Goal: Transaction & Acquisition: Subscribe to service/newsletter

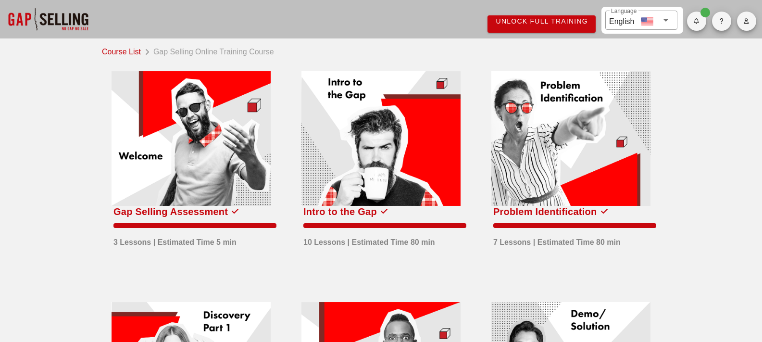
click at [495, 23] on span "Unlock Full Training" at bounding box center [541, 21] width 93 height 8
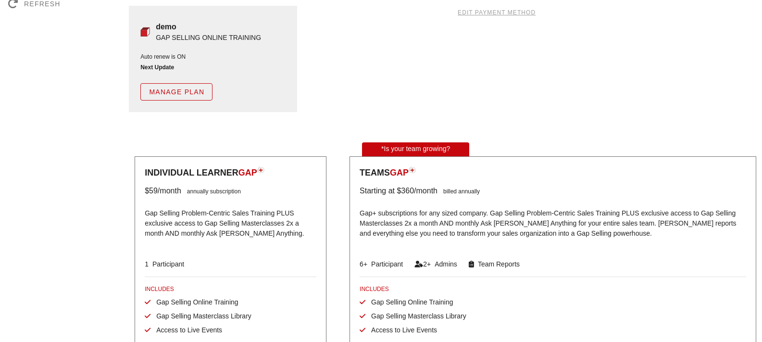
scroll to position [246, 0]
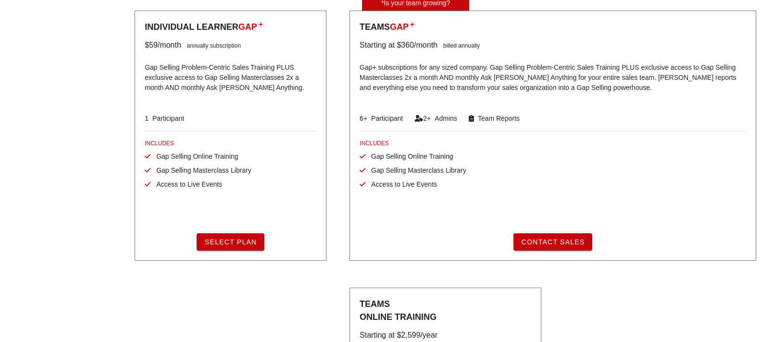
click at [236, 294] on div "Individual Learner GAP $59 /month annually subscription Gap Selling Problem-Cen…" at bounding box center [445, 254] width 644 height 577
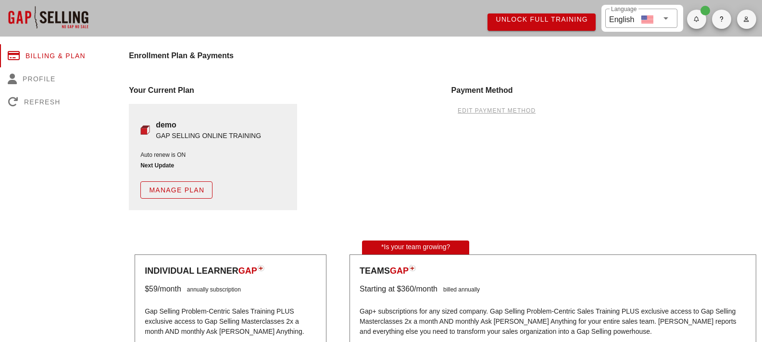
scroll to position [0, 0]
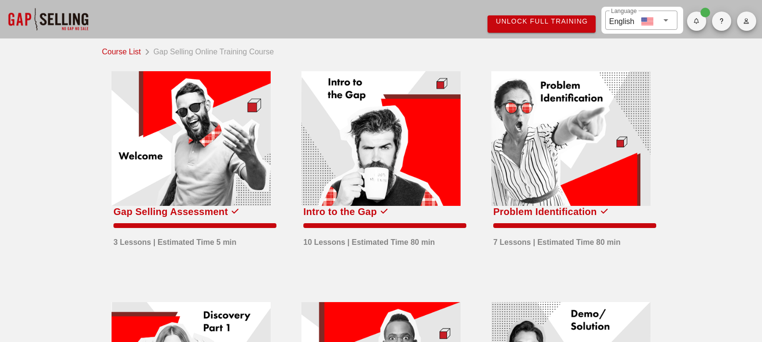
click at [133, 52] on link "Course List" at bounding box center [123, 50] width 43 height 13
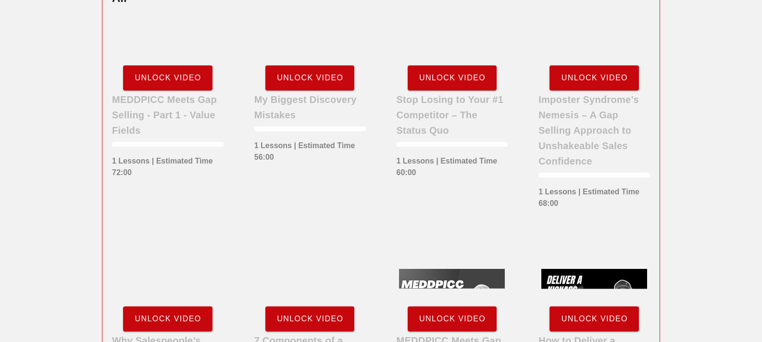
scroll to position [450, 0]
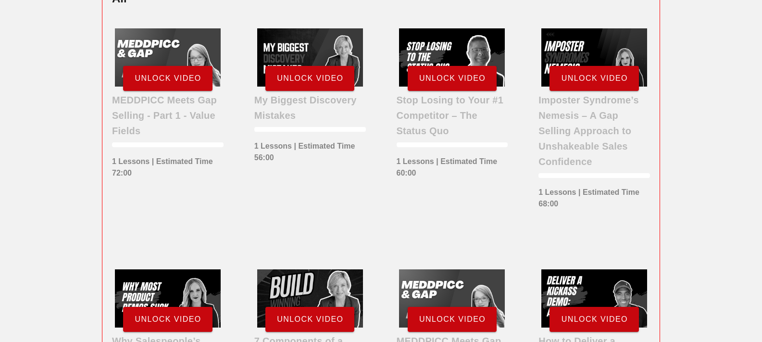
click at [316, 49] on div at bounding box center [310, 57] width 106 height 58
click at [311, 74] on span "Unlock Video" at bounding box center [309, 78] width 67 height 9
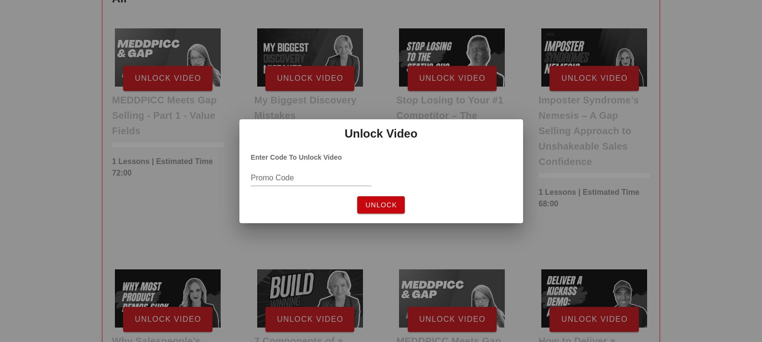
click at [376, 202] on span "Unlock" at bounding box center [381, 205] width 32 height 8
click at [181, 188] on div at bounding box center [381, 171] width 762 height 342
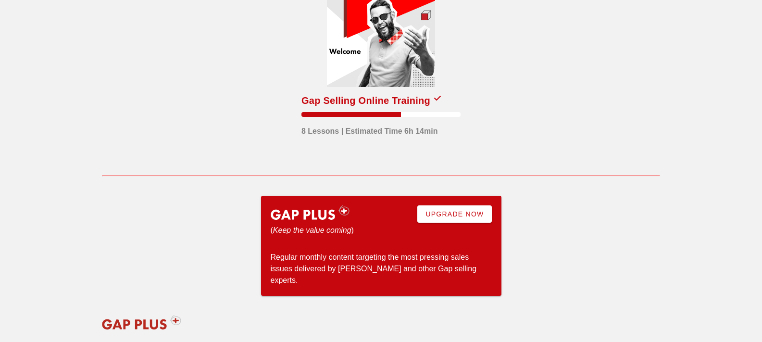
scroll to position [0, 0]
